Goal: Contribute content: Contribute content

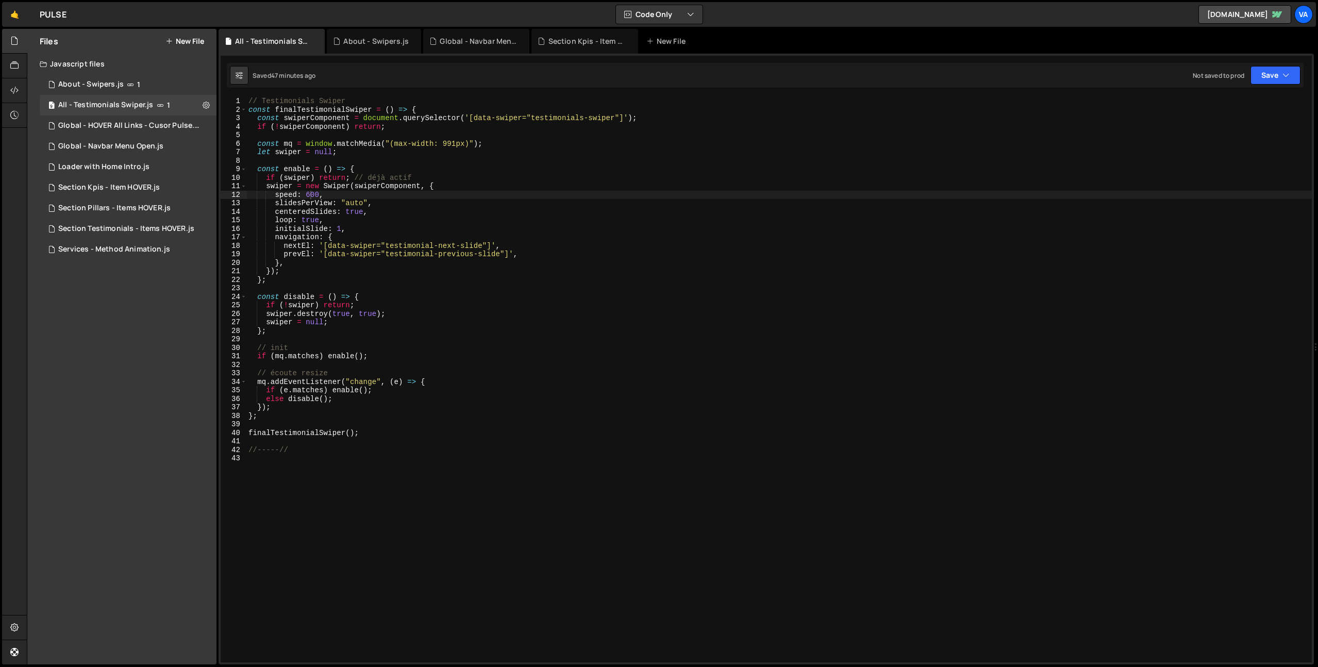
scroll to position [0, 4]
click at [194, 45] on button "New File" at bounding box center [184, 41] width 39 height 8
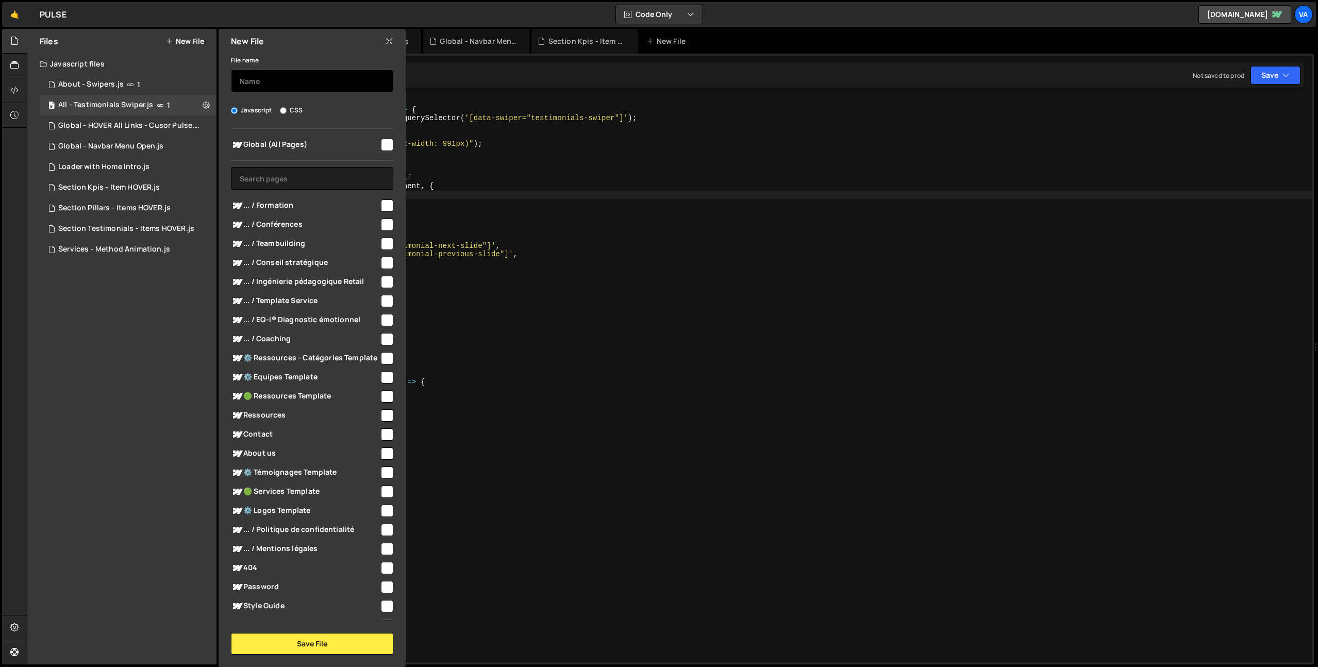
click at [259, 80] on input "text" at bounding box center [312, 81] width 162 height 23
click at [244, 80] on input "Srvices - Section Steps" at bounding box center [312, 81] width 162 height 23
click at [354, 77] on input "Services - Section Steps" at bounding box center [312, 81] width 162 height 23
drag, startPoint x: 383, startPoint y: 78, endPoint x: 357, endPoint y: 80, distance: 26.4
click at [357, 80] on input "Services - Section Steps [Tablet] on TAP" at bounding box center [312, 81] width 162 height 23
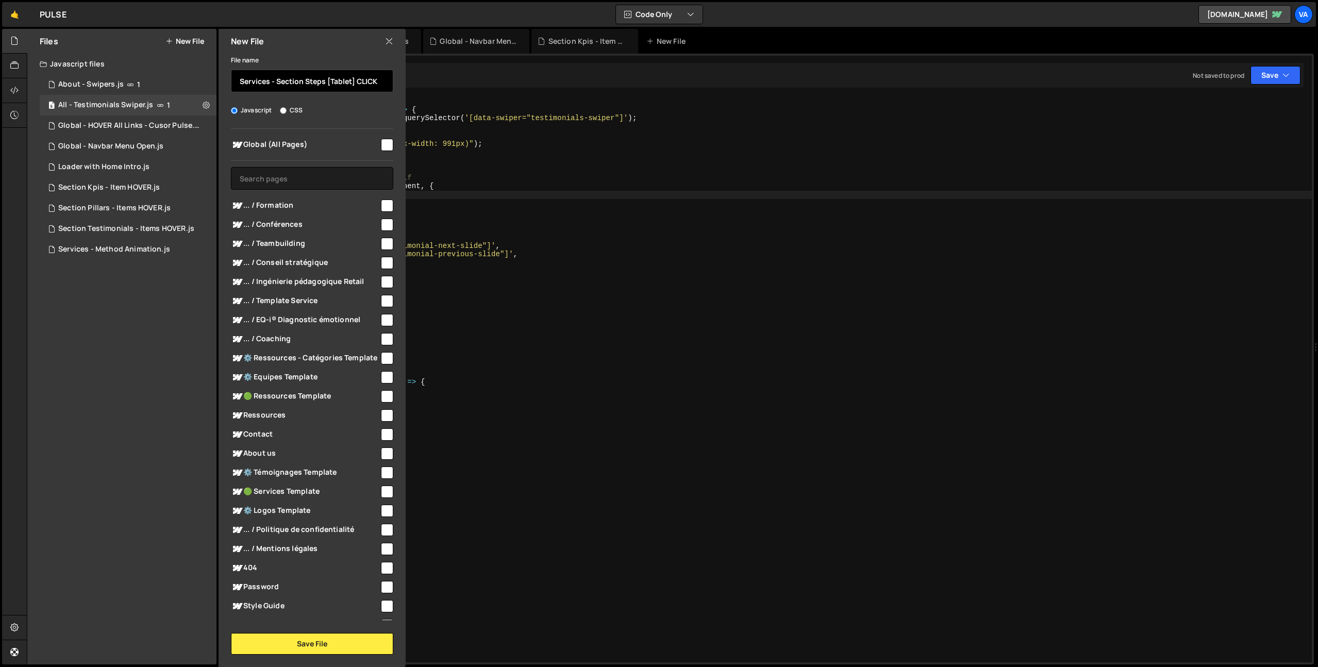
type input "Services - Section Steps [Tablet] CLICK"
click at [385, 198] on div at bounding box center [386, 205] width 14 height 14
click at [381, 223] on input "checkbox" at bounding box center [387, 225] width 12 height 12
checkbox input "true"
click at [381, 201] on input "checkbox" at bounding box center [387, 205] width 12 height 12
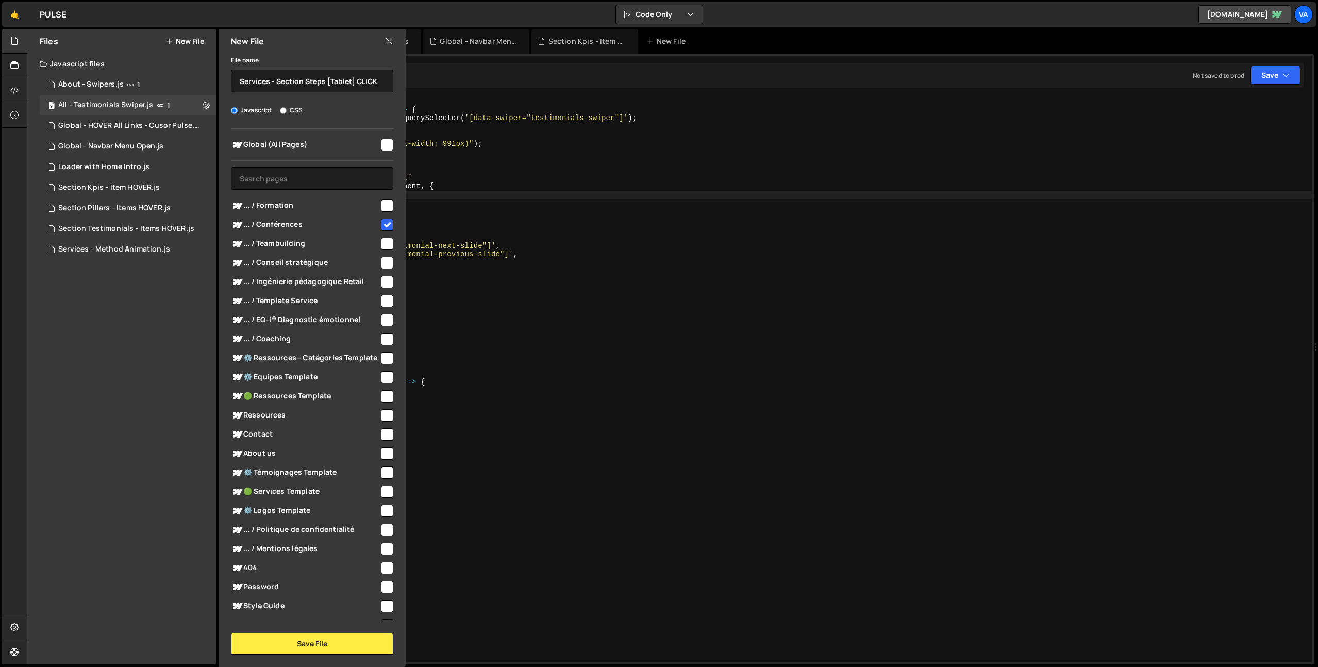
checkbox input "true"
click at [385, 244] on input "checkbox" at bounding box center [387, 244] width 12 height 12
checkbox input "true"
click at [387, 266] on input "checkbox" at bounding box center [387, 263] width 12 height 12
checkbox input "true"
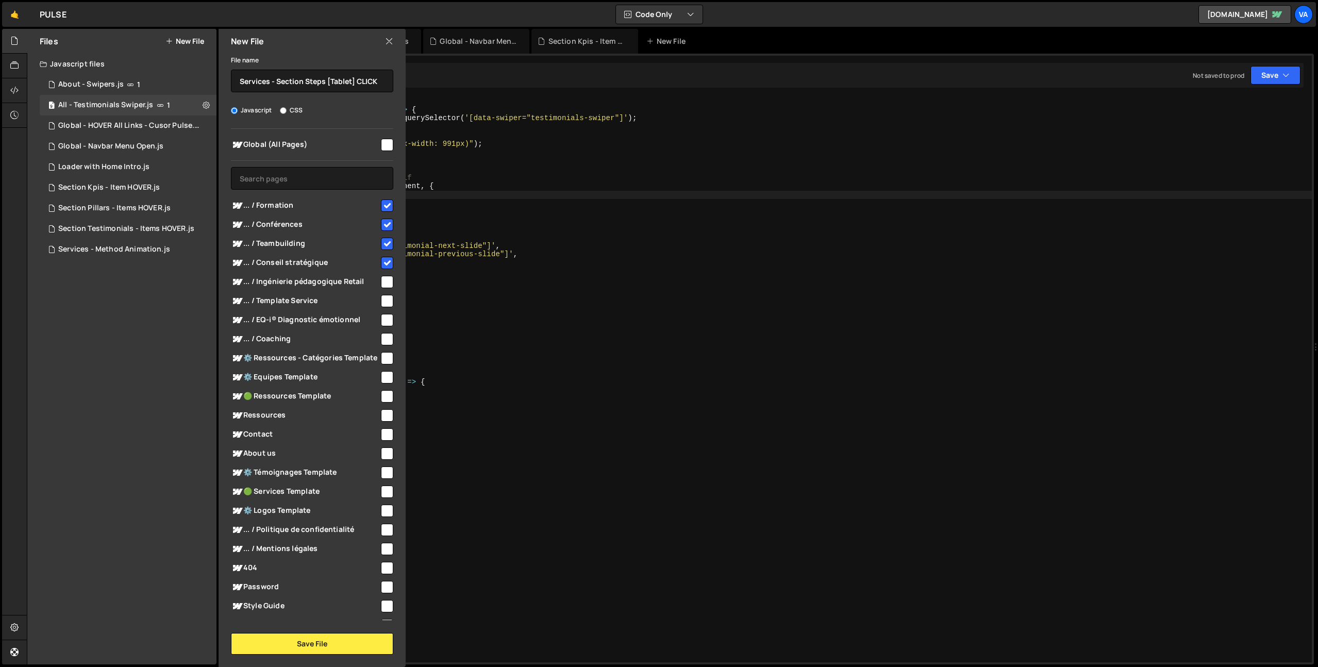
click at [386, 278] on input "checkbox" at bounding box center [387, 282] width 12 height 12
checkbox input "true"
click at [383, 298] on input "checkbox" at bounding box center [387, 301] width 12 height 12
checkbox input "true"
click at [381, 320] on input "checkbox" at bounding box center [387, 320] width 12 height 12
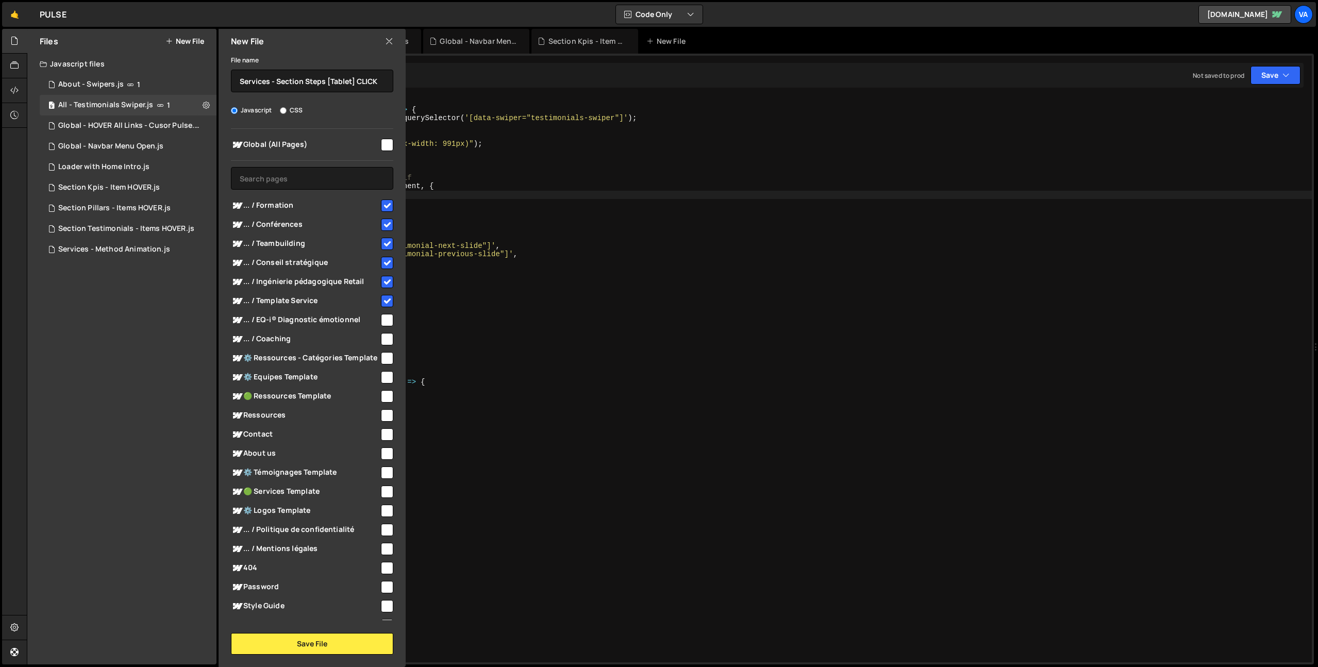
checkbox input "true"
click at [383, 337] on input "checkbox" at bounding box center [387, 339] width 12 height 12
checkbox input "true"
click at [326, 643] on button "Save File" at bounding box center [312, 644] width 162 height 22
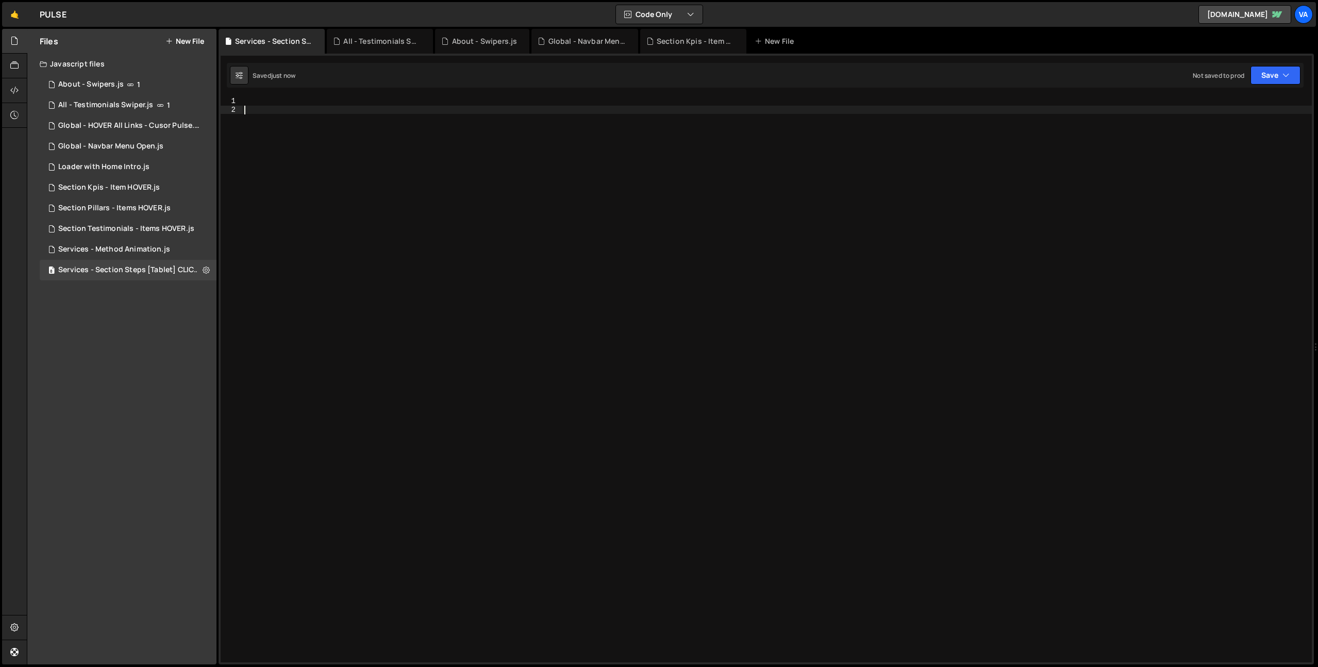
click at [427, 278] on div at bounding box center [777, 388] width 1070 height 582
click at [273, 112] on div "// function global" at bounding box center [777, 388] width 1070 height 582
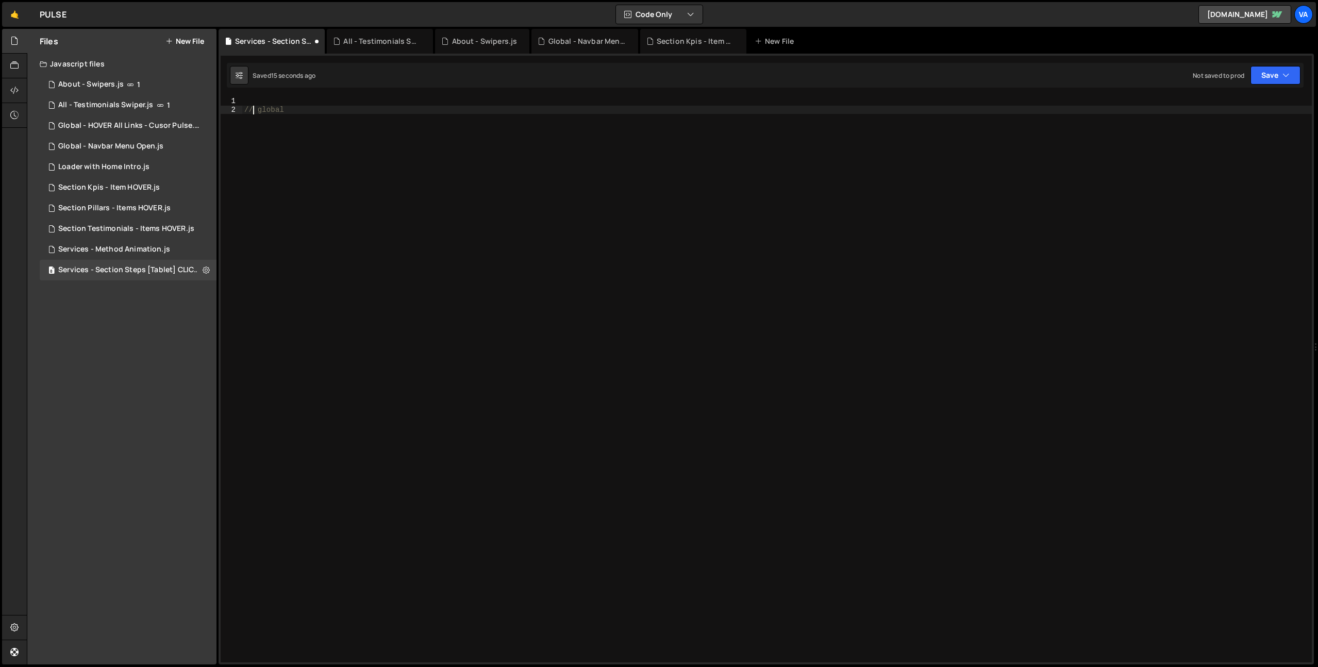
click at [378, 110] on div "// global" at bounding box center [777, 388] width 1070 height 582
paste textarea "function"
type textarea "// global function initStepsItemClick()"
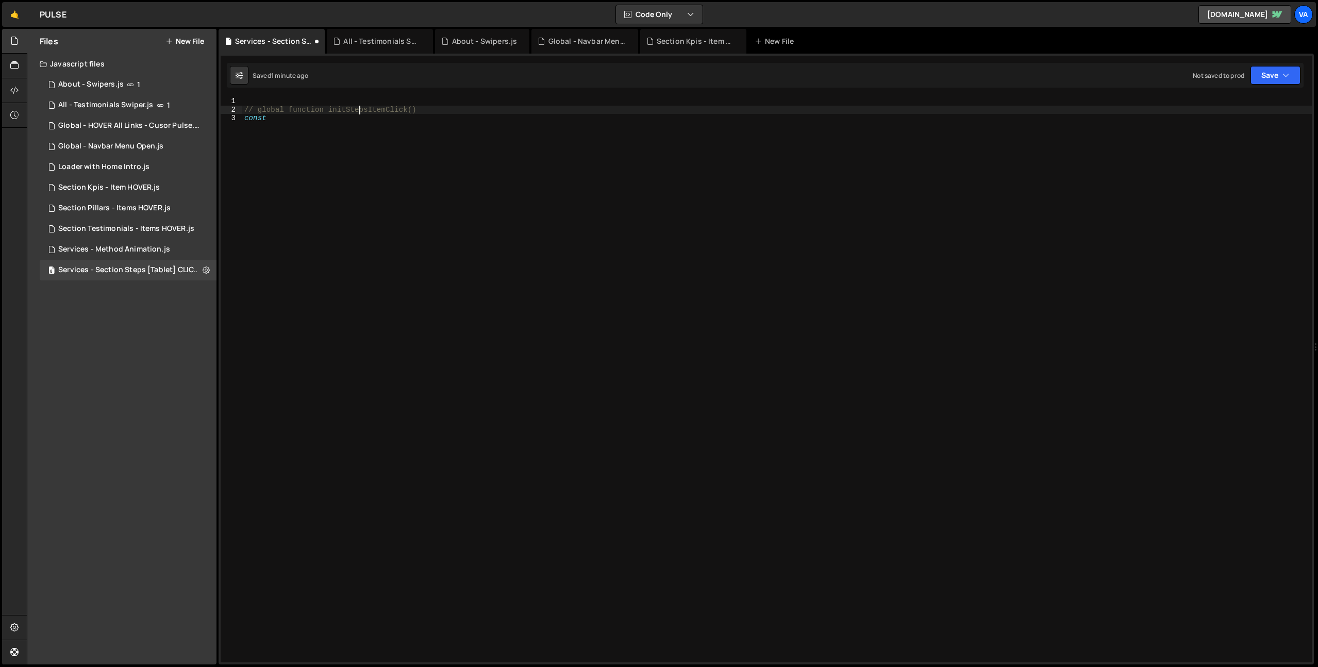
click at [358, 108] on div "// global function initStepsItemClick() const" at bounding box center [777, 388] width 1070 height 582
click at [359, 130] on div "// global function initStepsItemClick() const" at bounding box center [777, 388] width 1070 height 582
paste textarea "initStepsItemClick"
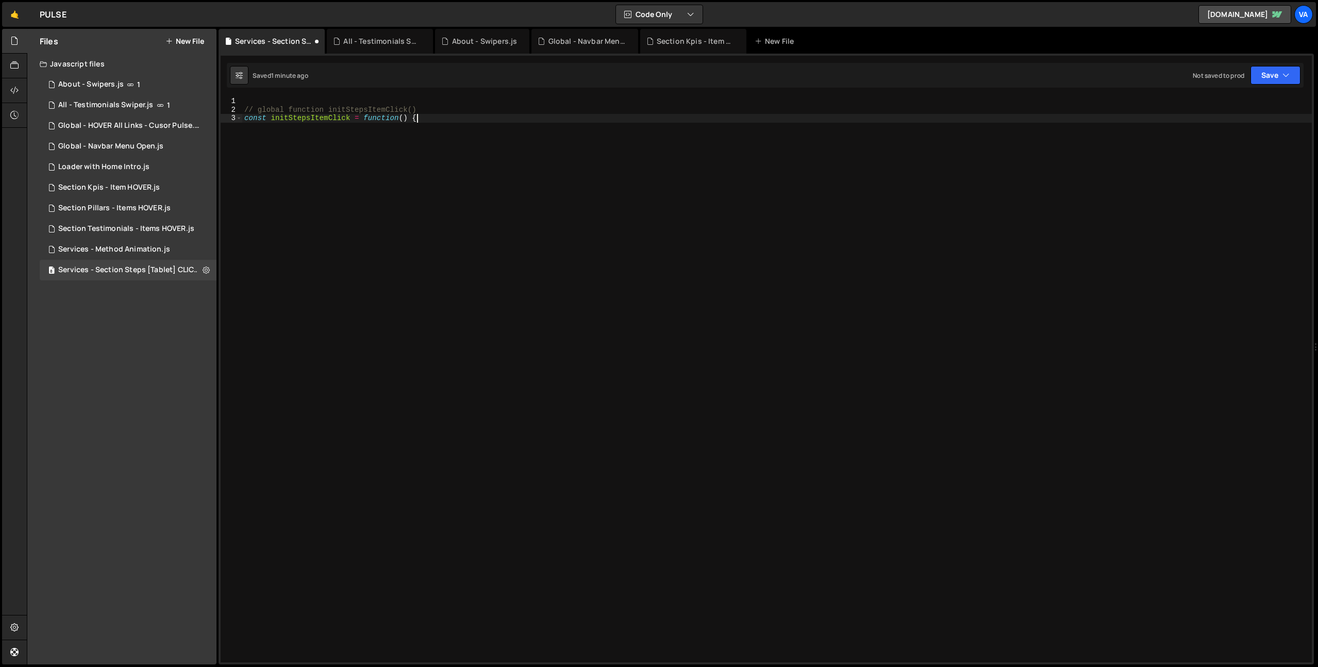
type textarea "const initStepsItemClick = function() {}"
click at [303, 119] on div "// global function initStepsItemClick() const initStepsItemClick = function ( )…" at bounding box center [777, 388] width 1070 height 582
click at [307, 147] on div "// global function initStepsItemClick() const initStepsItemClick = function ( )…" at bounding box center [777, 388] width 1070 height 582
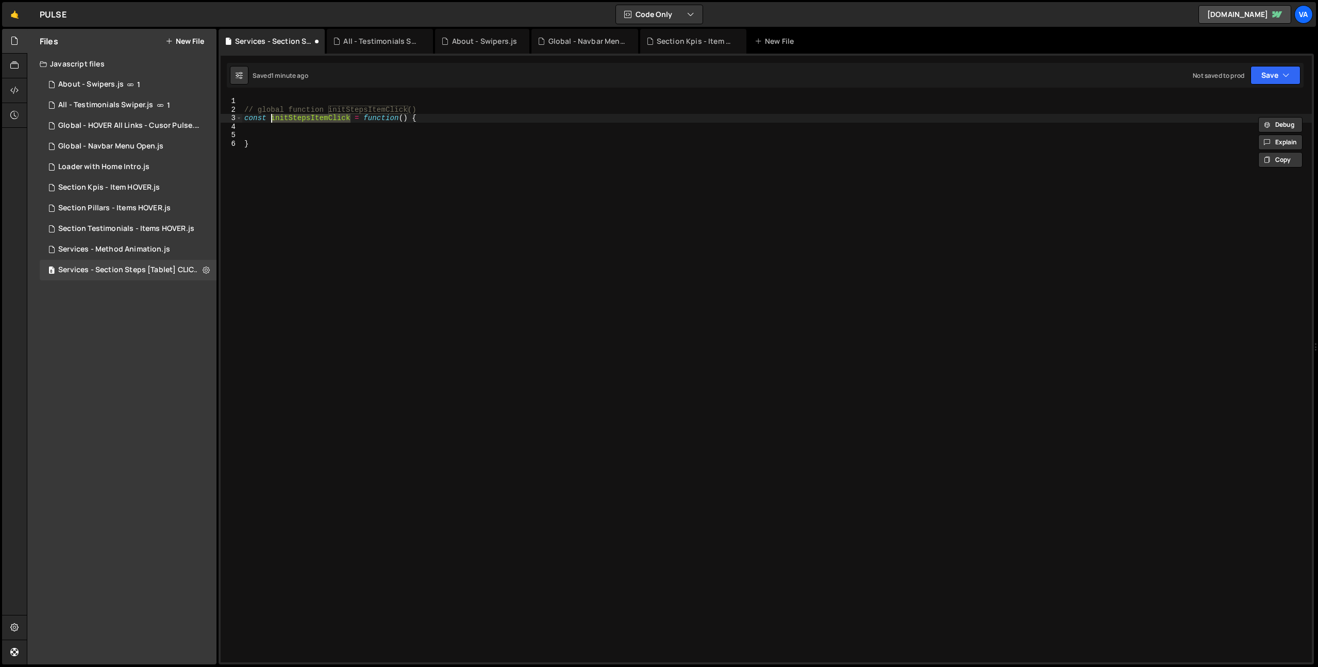
type textarea "}"
paste textarea "initStepsItemClick"
type textarea "initStepsItemClick();"
click at [285, 135] on div "// global function initStepsItemClick() const initStepsItemClick = function ( )…" at bounding box center [777, 388] width 1070 height 582
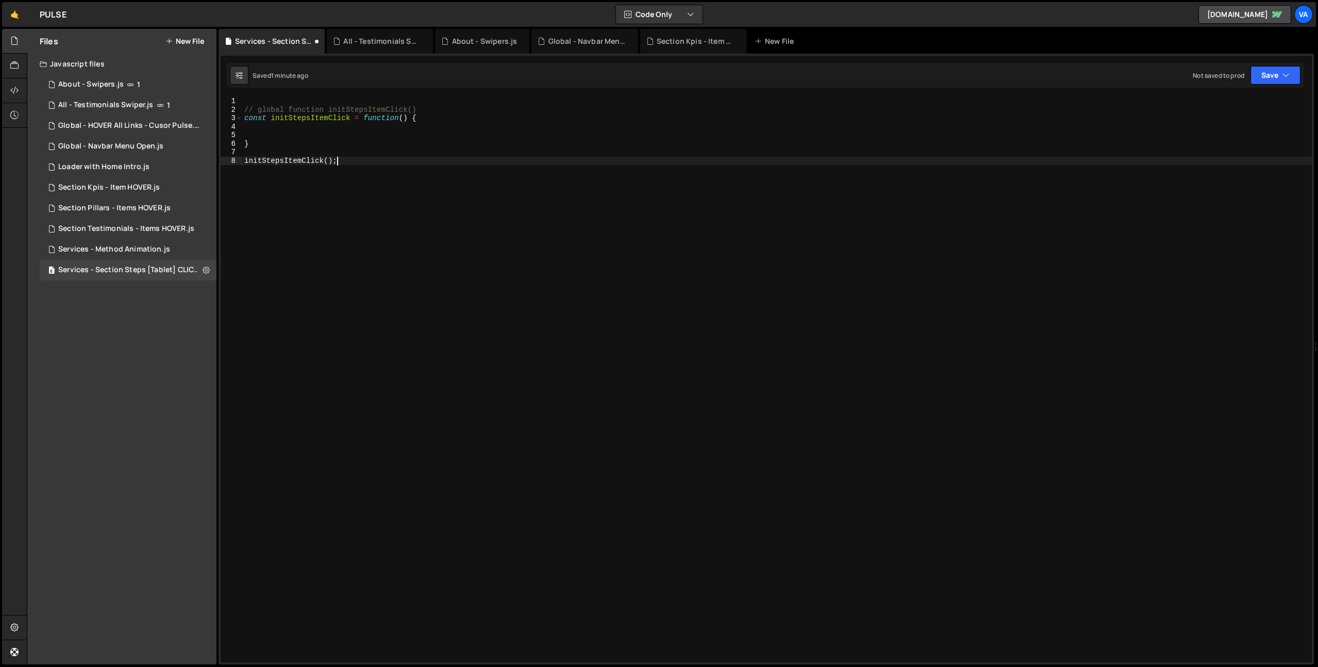
scroll to position [0, 0]
click at [288, 149] on div "// global function initStepsItemClick() const initStepsItemClick = function ( )…" at bounding box center [777, 388] width 1070 height 582
drag, startPoint x: 335, startPoint y: 255, endPoint x: 347, endPoint y: 156, distance: 99.7
click at [336, 255] on div "// global function initStepsItemClick() const initStepsItemClick = function ( )…" at bounding box center [777, 388] width 1070 height 582
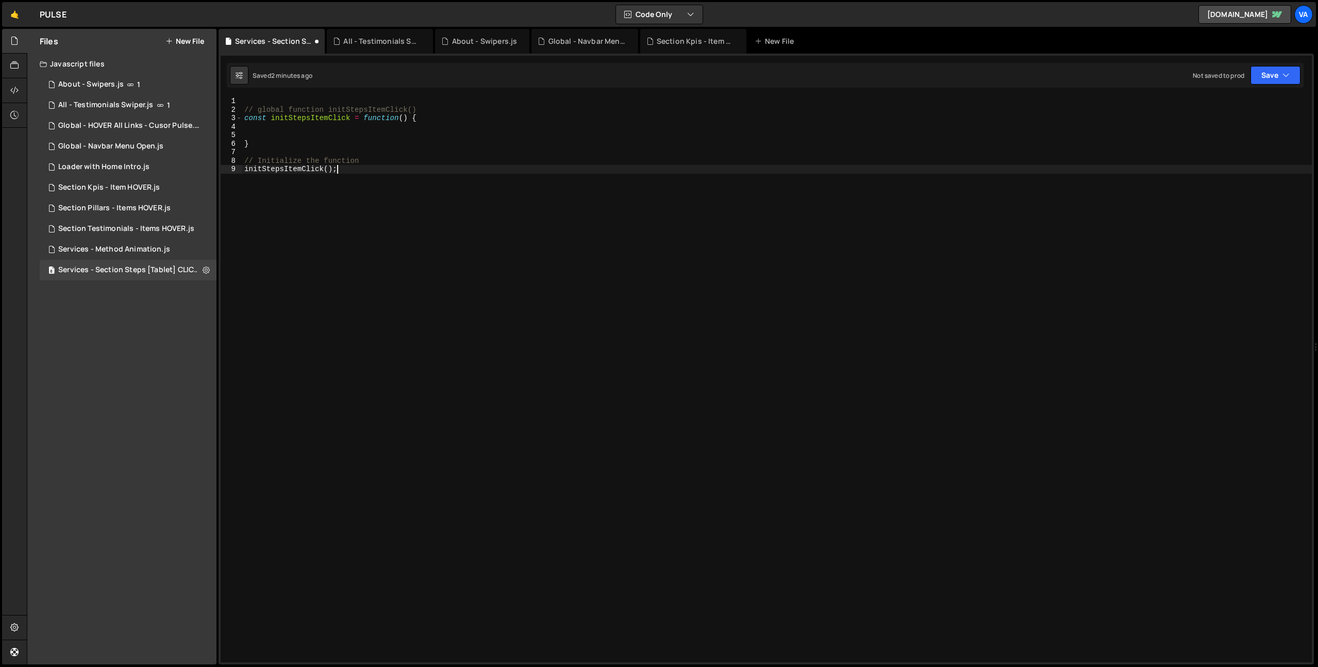
type textarea "initStepsItemClick();"
click at [331, 125] on div "// global function initStepsItemClick() const initStepsItemClick = function ( )…" at bounding box center [777, 388] width 1070 height 582
type textarea "// for each items -> event listener click"
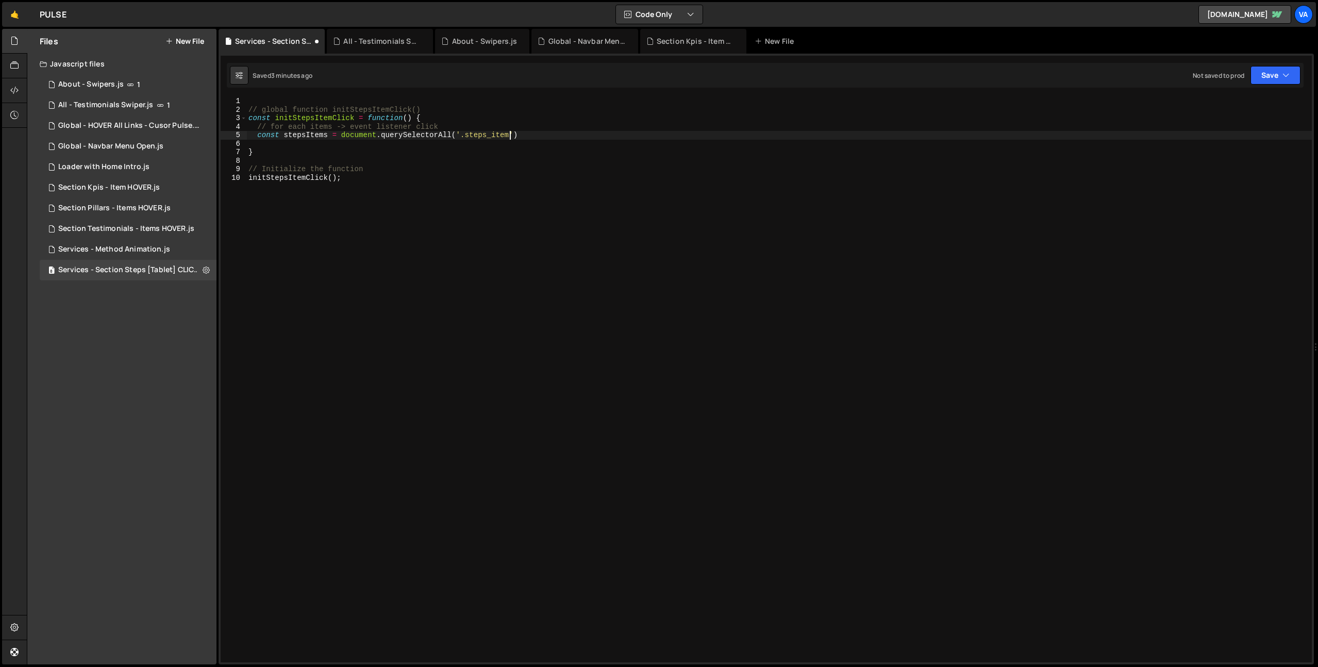
scroll to position [0, 18]
type textarea "const stepsItems = document.querySelectorAll('.steps_item');"
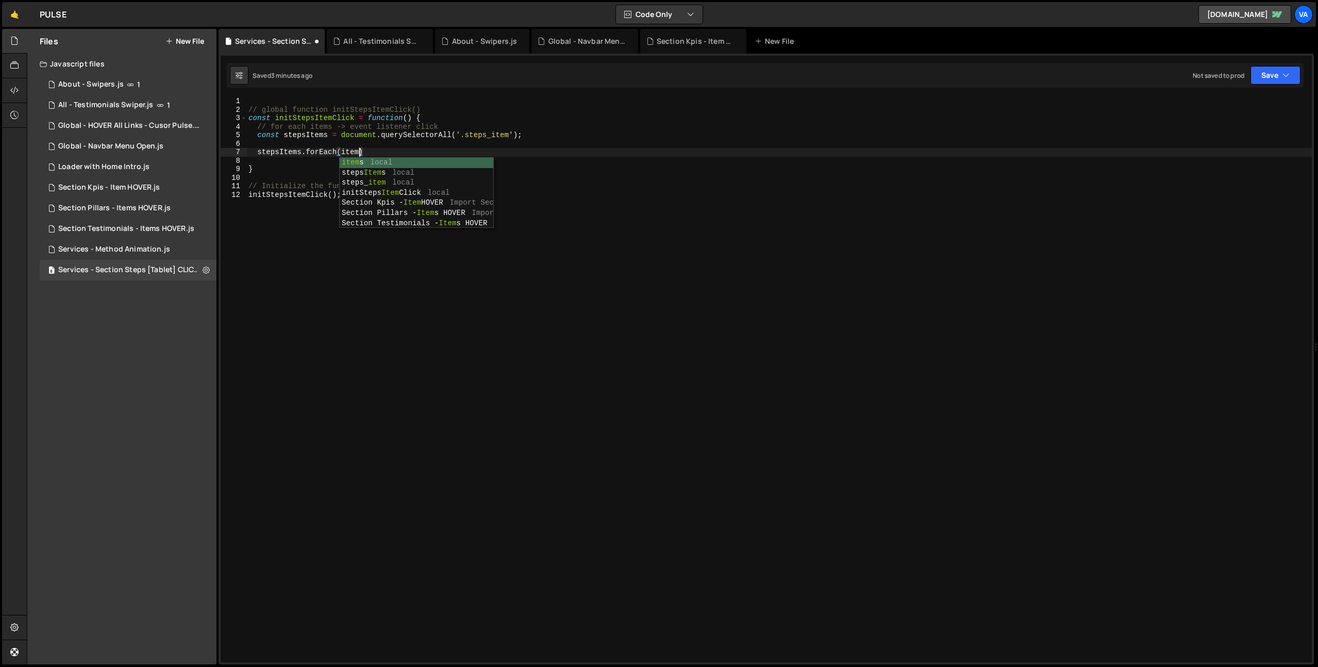
scroll to position [0, 8]
type textarea "stepsItems.forEach(item, () => {"
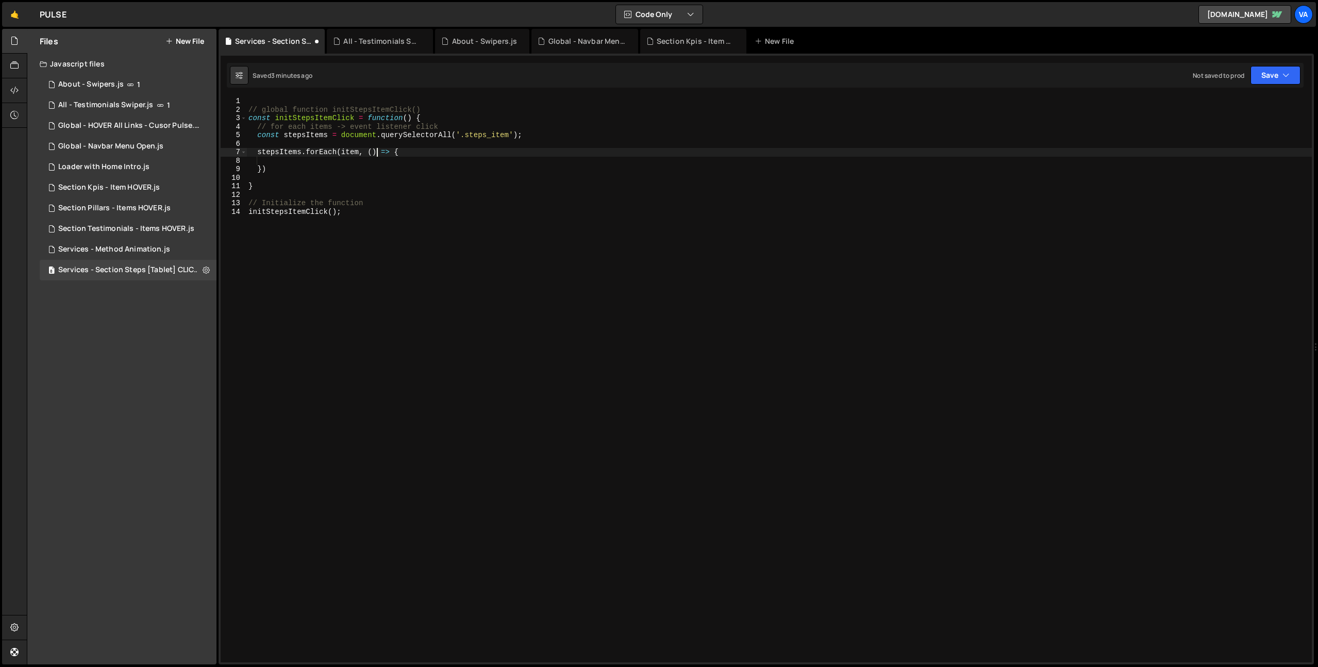
click at [377, 152] on div "// global function initStepsItemClick() const initStepsItemClick = function ( )…" at bounding box center [778, 388] width 1065 height 582
type textarea "stepsItems.forEach(item => {"
click at [348, 161] on div "// global function initStepsItemClick() const initStepsItemClick = function ( )…" at bounding box center [778, 388] width 1065 height 582
type textarea "// on 1st click add the class ".is-open-tablet""
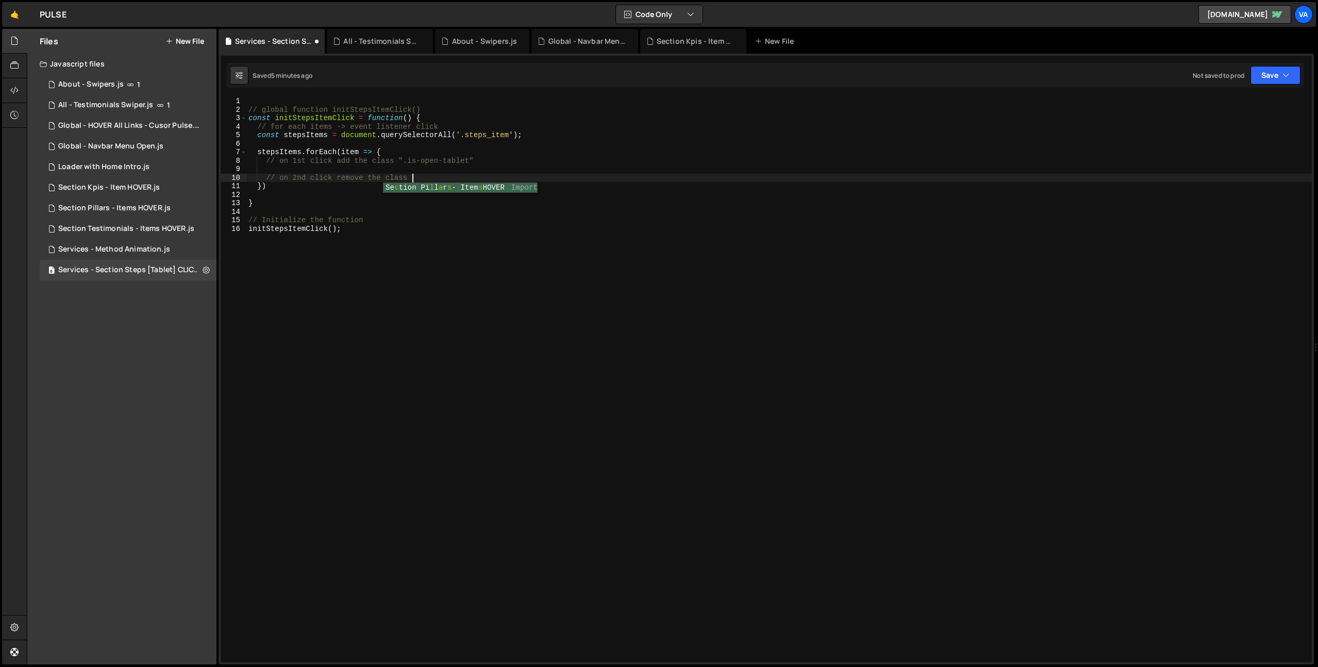
scroll to position [0, 11]
drag, startPoint x: 474, startPoint y: 161, endPoint x: 399, endPoint y: 161, distance: 74.7
click at [399, 161] on div "// global function initStepsItemClick() const initStepsItemClick = function ( )…" at bounding box center [778, 388] width 1065 height 582
click at [454, 179] on div "// global function initStepsItemClick() const initStepsItemClick = function ( )…" at bounding box center [778, 388] width 1065 height 582
paste textarea "".is-open-tablet""
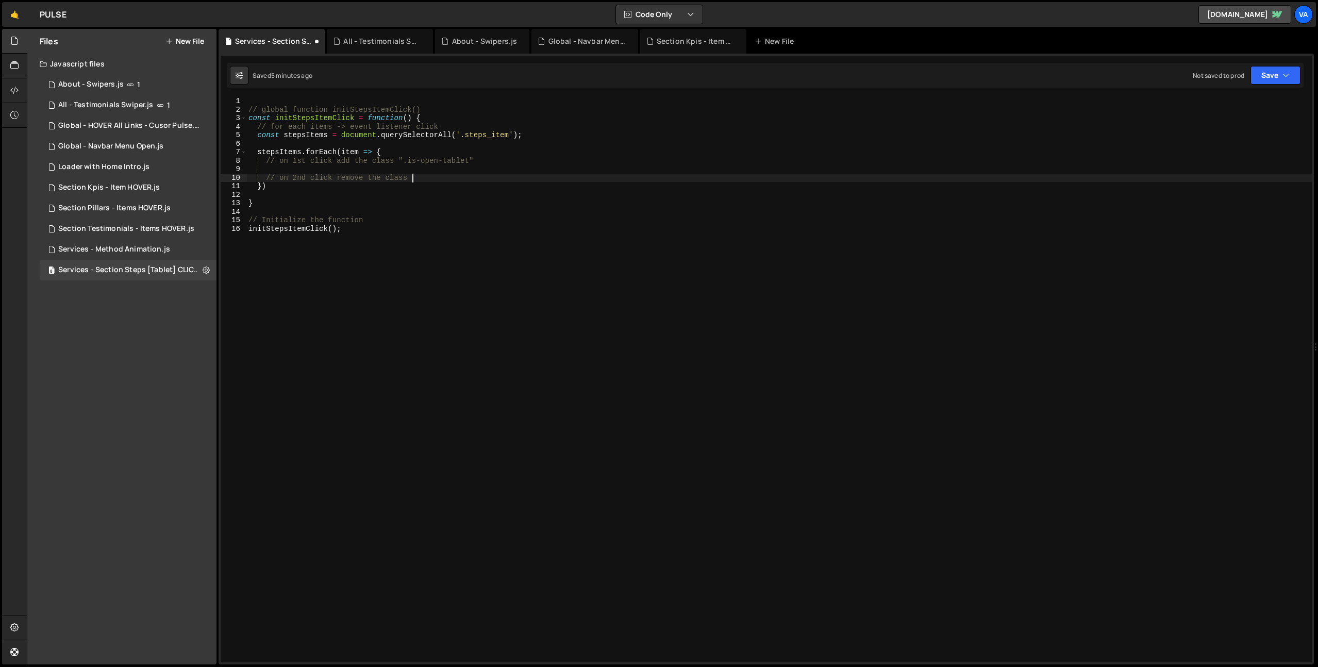
type textarea "// on 2nd click remove the class ".is-open-tablet""
click at [419, 254] on div "// global function initStepsItemClick() const initStepsItemClick = function ( )…" at bounding box center [778, 388] width 1065 height 582
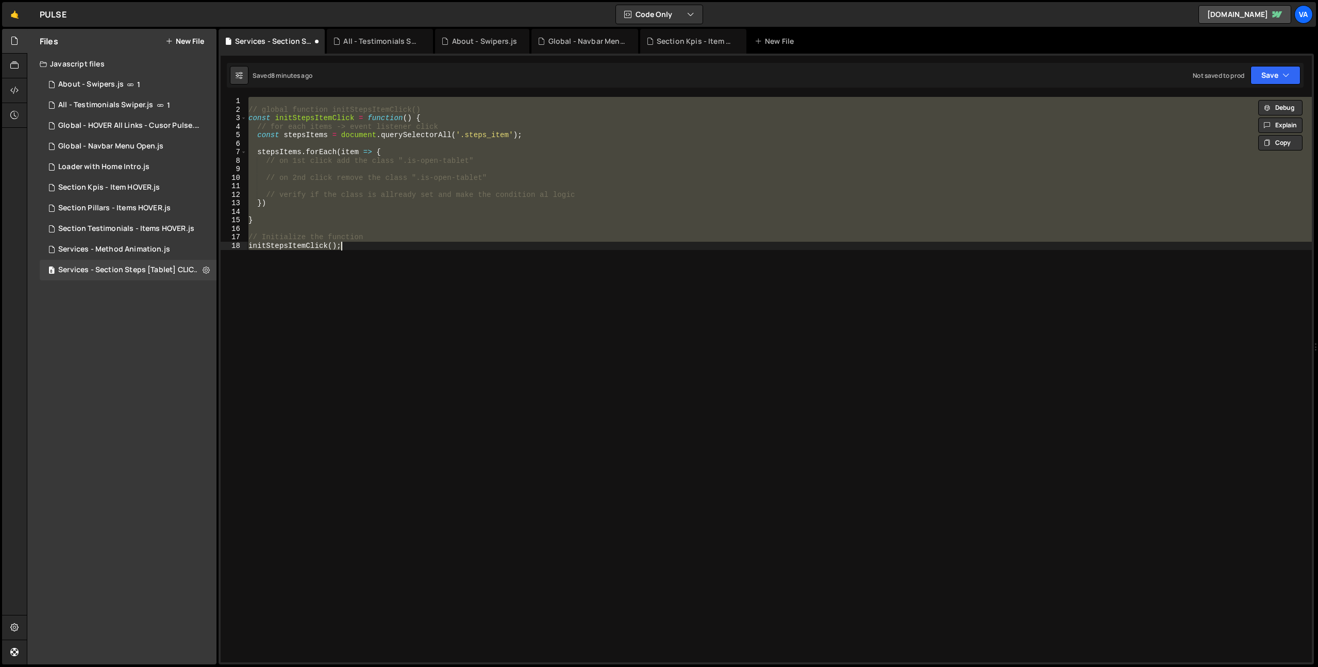
click at [580, 199] on div "// global function initStepsItemClick() const initStepsItemClick = function ( )…" at bounding box center [778, 379] width 1065 height 565
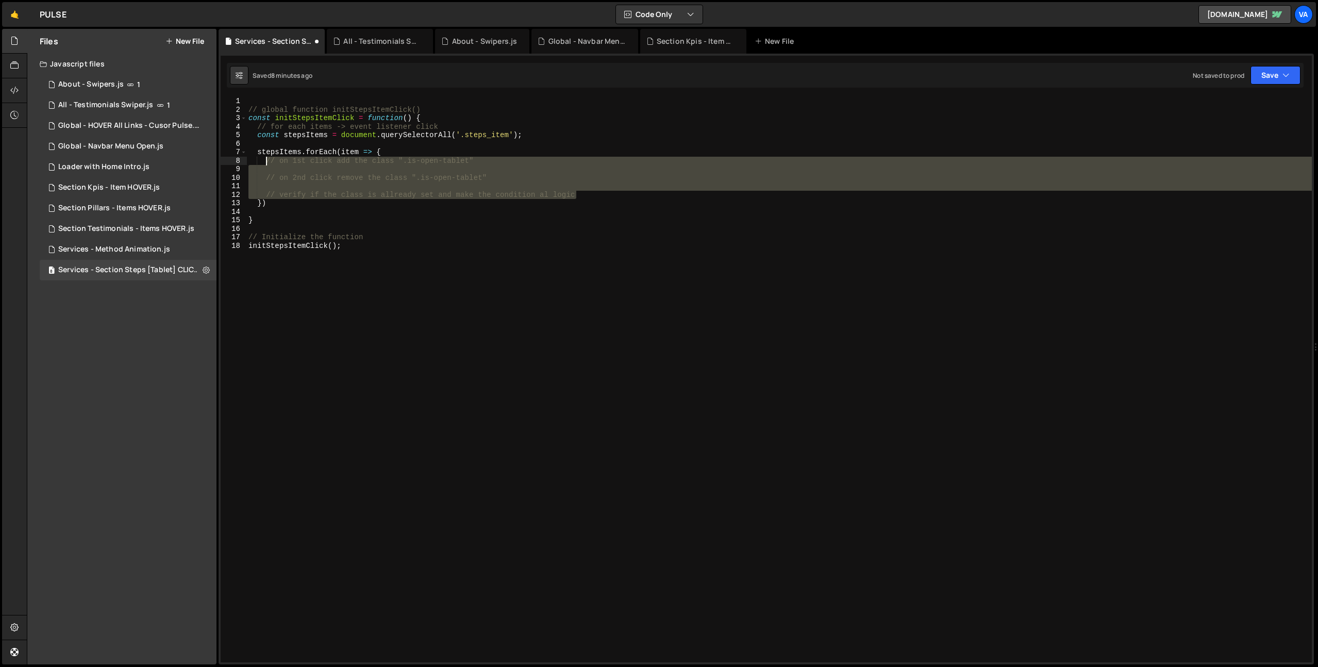
drag, startPoint x: 583, startPoint y: 196, endPoint x: 266, endPoint y: 161, distance: 319.4
click at [266, 161] on div "// global function initStepsItemClick() const initStepsItemClick = function ( )…" at bounding box center [778, 388] width 1065 height 582
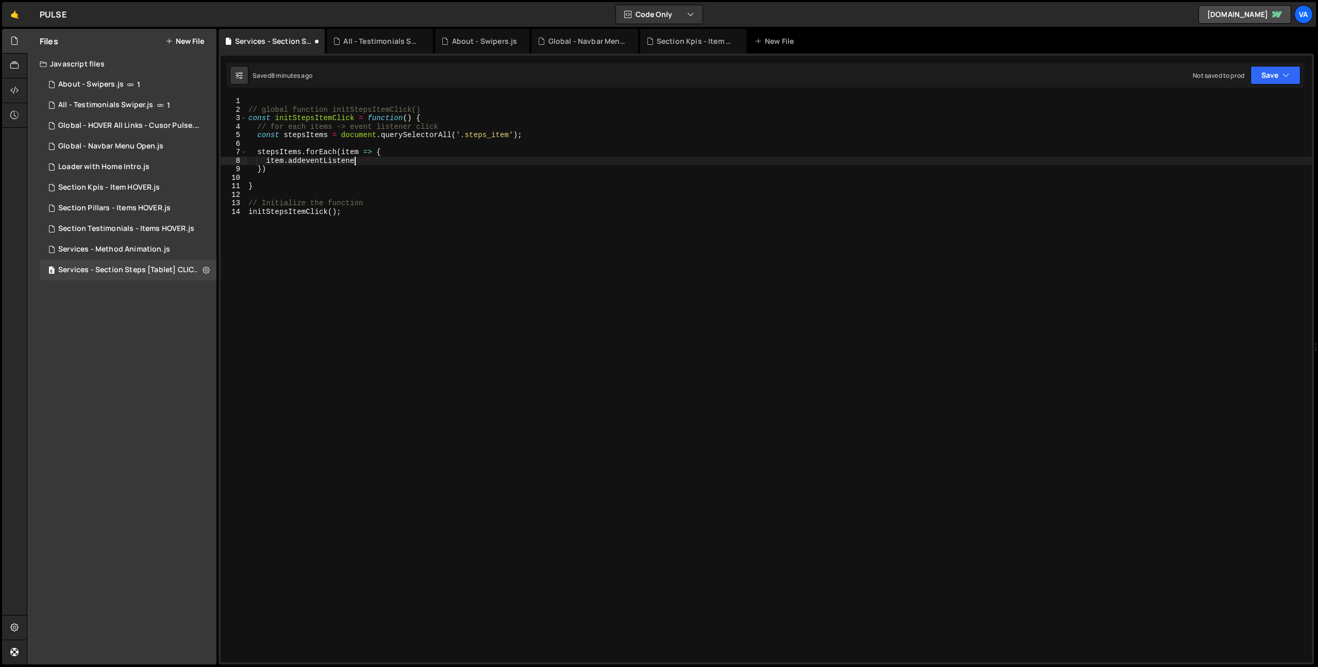
scroll to position [0, 7]
click at [301, 160] on div "// global function initStepsItemClick() const initStepsItemClick = function ( )…" at bounding box center [778, 388] width 1065 height 582
click at [398, 163] on div "// global function initStepsItemClick() const initStepsItemClick = function ( )…" at bounding box center [778, 388] width 1065 height 582
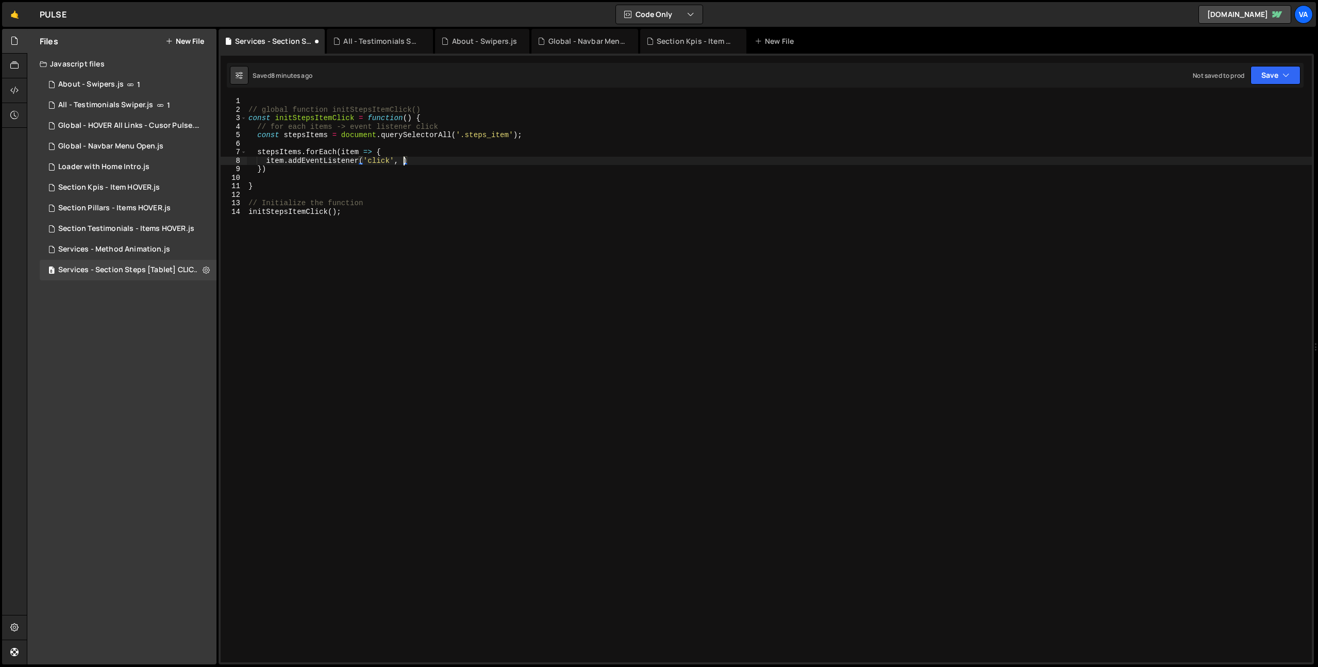
type textarea "item.addEventListener('click', {)"
click at [402, 161] on div "// global function initStepsItemClick() const initStepsItemClick = function ( )…" at bounding box center [778, 388] width 1065 height 582
type textarea "item.addEventListener('click', () => {"
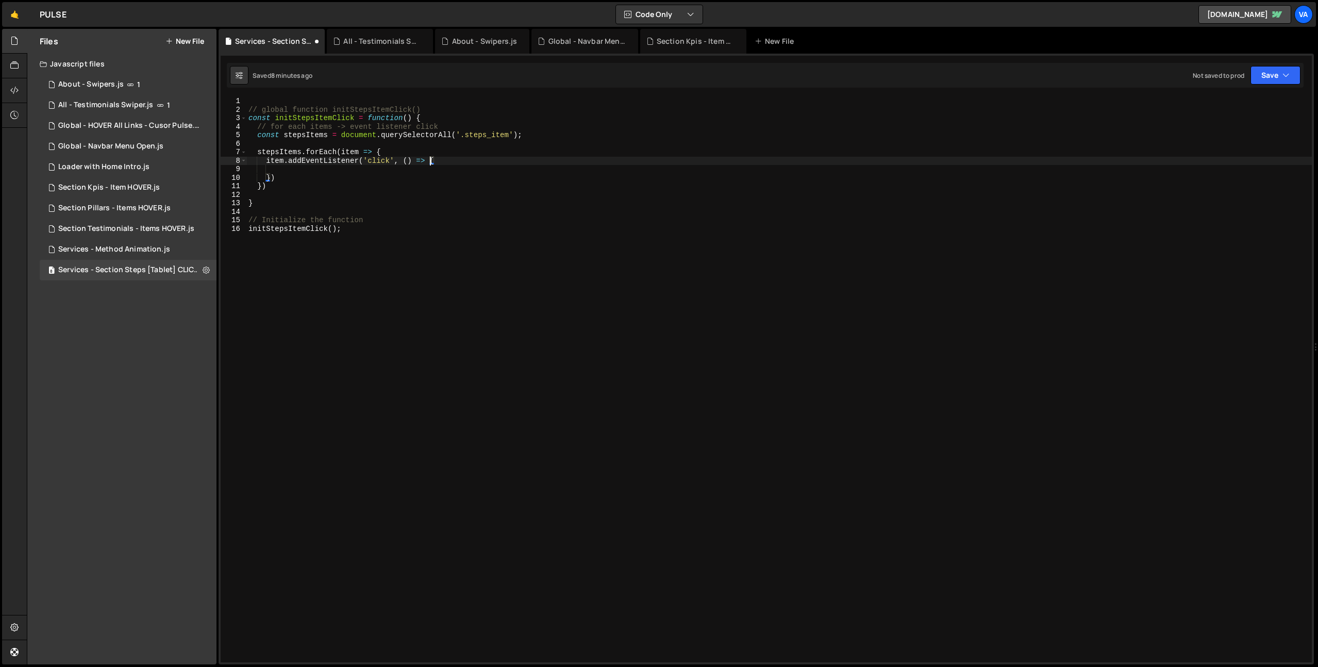
click at [409, 172] on div "// global function initStepsItemClick() const initStepsItemClick = function ( )…" at bounding box center [778, 388] width 1065 height 582
type textarea "// Toggle the class on click"
click at [393, 141] on div "// global function initStepsItemClick() const initStepsItemClick = function ( )…" at bounding box center [778, 388] width 1065 height 582
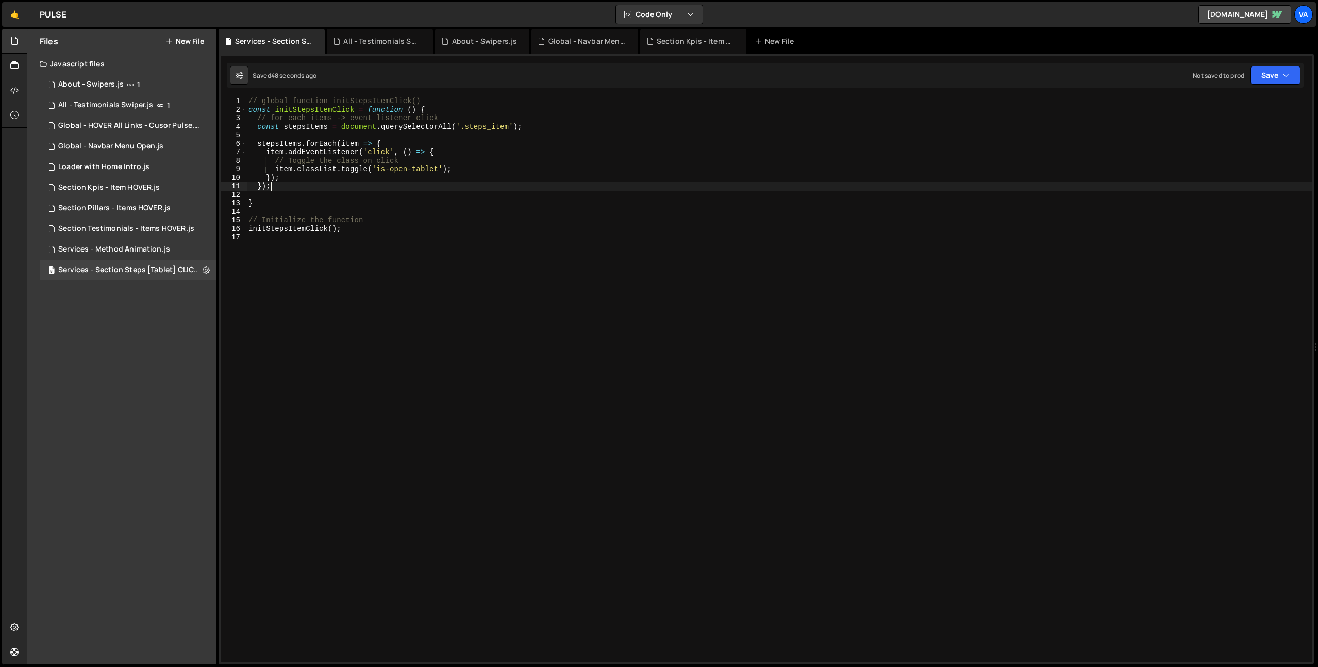
type textarea "stepsItems.forEach(item => {"
paste textarea "steps_item_content-wrapper"
click at [320, 152] on div "// global function initStepsItemClick() const initStepsItemClick = function ( )…" at bounding box center [778, 388] width 1065 height 582
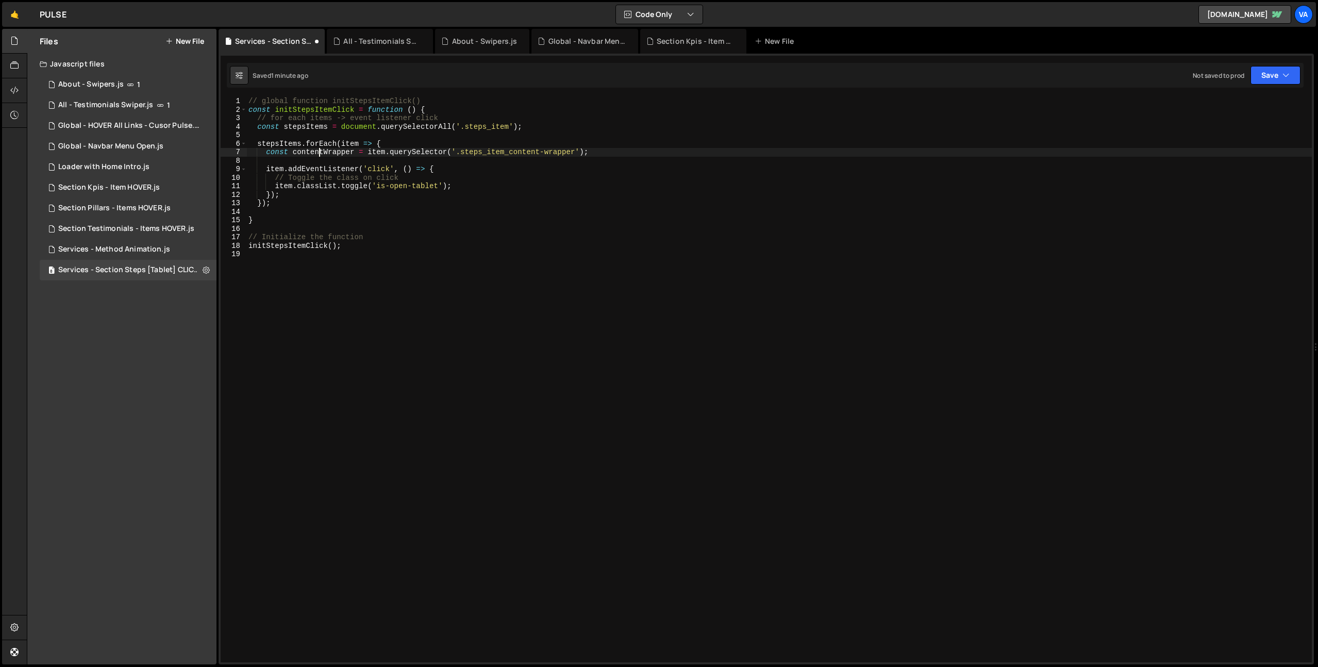
click at [320, 152] on div "// global function initStepsItemClick() const initStepsItemClick = function ( )…" at bounding box center [778, 388] width 1065 height 582
click at [391, 143] on div "// global function initStepsItemClick() const initStepsItemClick = function ( )…" at bounding box center [778, 388] width 1065 height 582
type textarea "stepsItems.forEach(item => {"
click at [289, 195] on div "// global function initStepsItemClick() const initStepsItemClick = function ( )…" at bounding box center [778, 388] width 1065 height 582
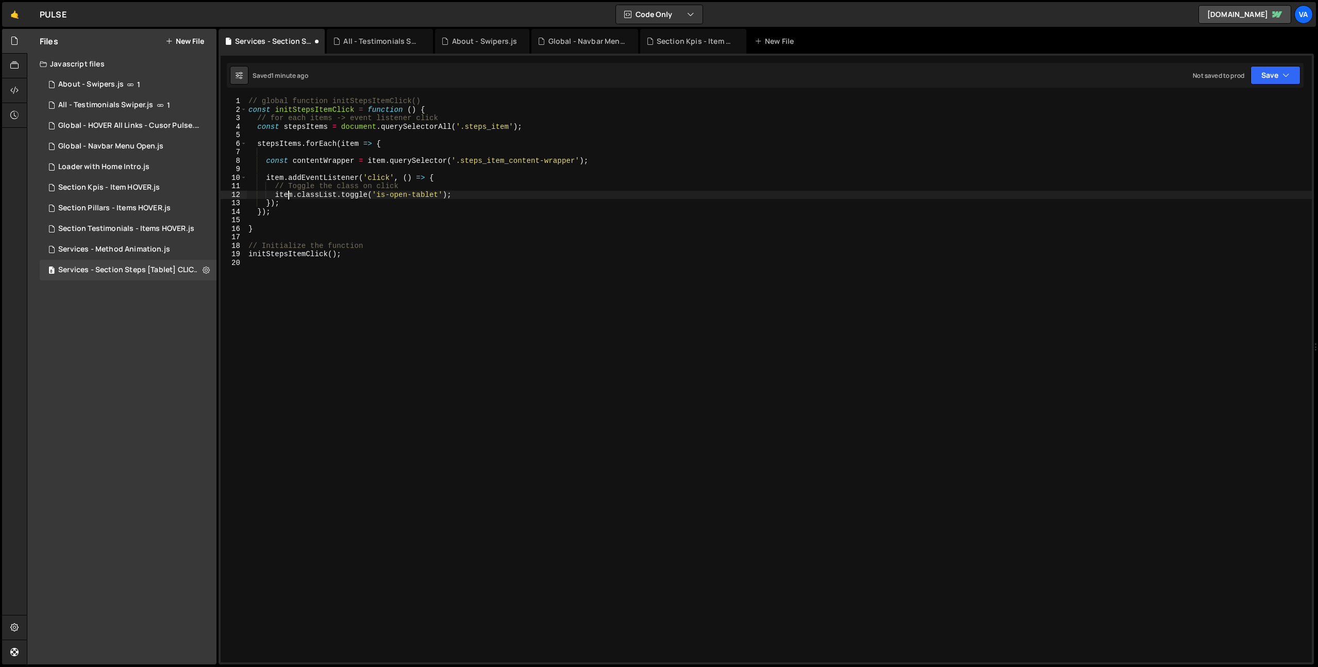
click at [281, 204] on div "// global function initStepsItemClick() const initStepsItemClick = function ( )…" at bounding box center [778, 388] width 1065 height 582
type textarea "});"
click at [283, 195] on div "// global function initStepsItemClick() const initStepsItemClick = function ( )…" at bounding box center [778, 388] width 1065 height 582
paste textarea "contentWrapper"
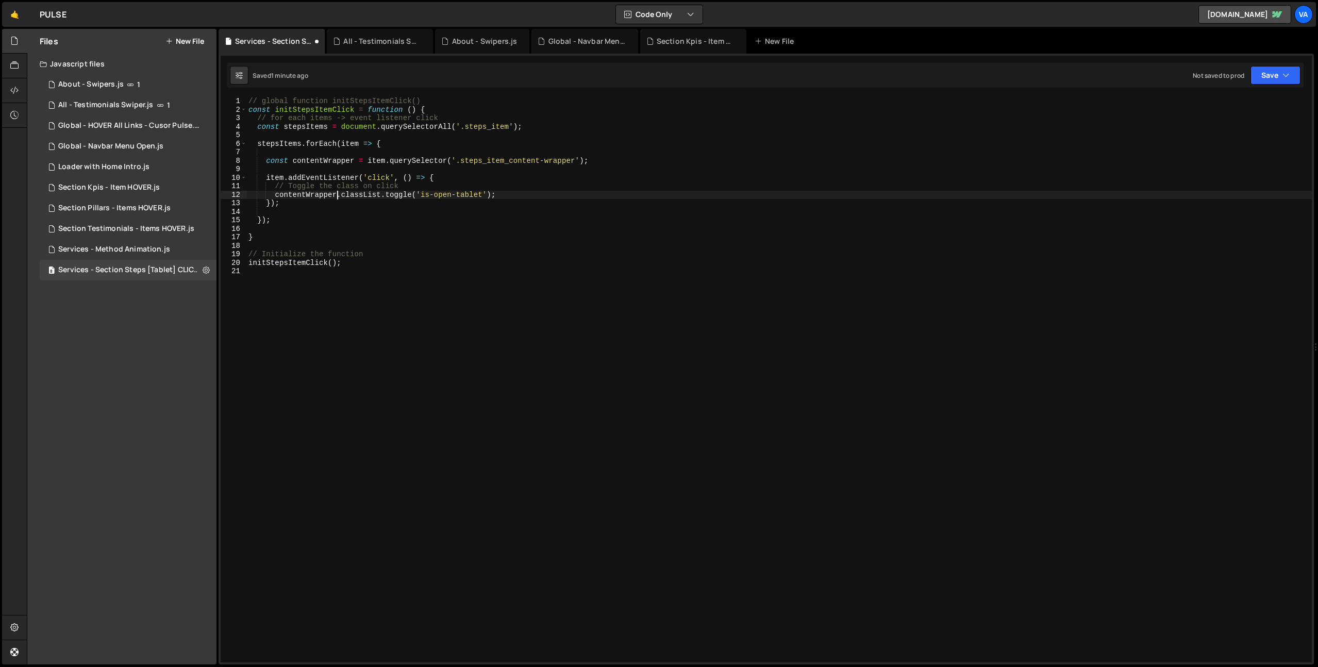
click at [519, 198] on div "// global function initStepsItemClick() const initStepsItemClick = function ( )…" at bounding box center [778, 388] width 1065 height 582
type textarea "contentWrapper.classList.toggle('is-open-tablet');"
